Goal: Transaction & Acquisition: Subscribe to service/newsletter

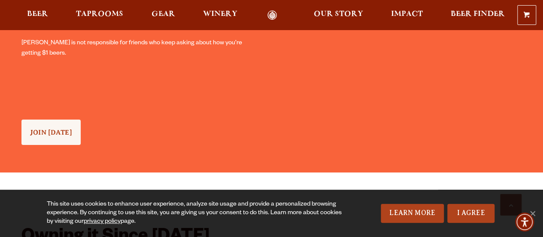
scroll to position [793, 0]
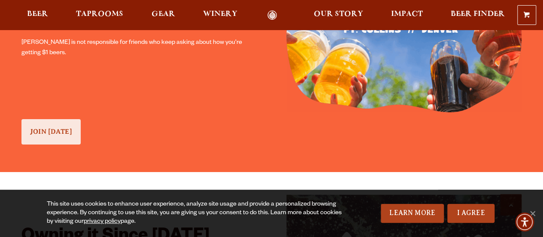
click at [58, 127] on link "JOIN [DATE]" at bounding box center [50, 131] width 59 height 25
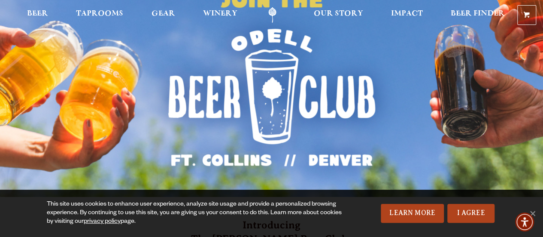
scroll to position [132, 0]
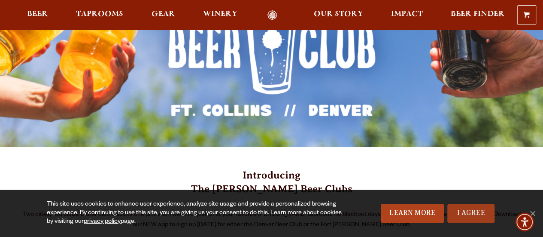
click at [458, 211] on link "I Agree" at bounding box center [470, 213] width 47 height 19
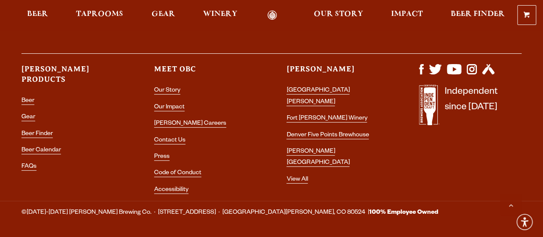
scroll to position [1257, 0]
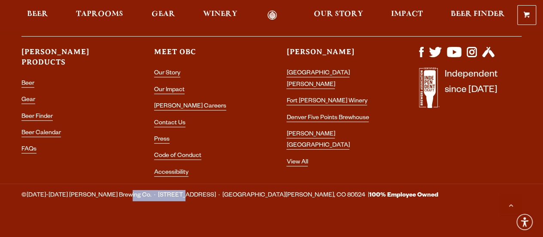
drag, startPoint x: 169, startPoint y: 182, endPoint x: 113, endPoint y: 183, distance: 55.4
click at [113, 190] on span "©1989-2024 Odell Brewing Co. · 800 East Lincoln Ave. · Fort Collins, CO 80524 |…" at bounding box center [229, 195] width 417 height 11
copy span "800 East Lincoln Ave"
